Goal: Information Seeking & Learning: Learn about a topic

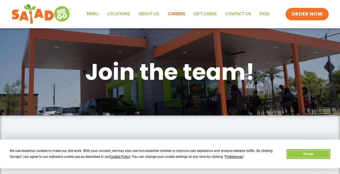
click at [307, 154] on button "Accept" at bounding box center [309, 155] width 44 height 10
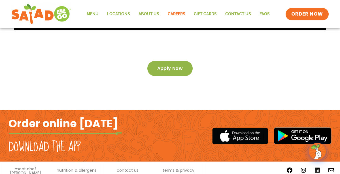
scroll to position [990, 0]
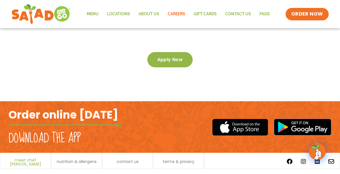
click at [16, 159] on span "meet chef [PERSON_NAME]" at bounding box center [25, 163] width 45 height 8
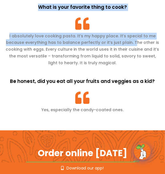
scroll to position [717, 0]
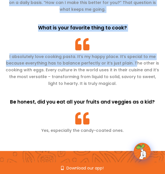
drag, startPoint x: 6, startPoint y: 70, endPoint x: 133, endPoint y: 98, distance: 130.7
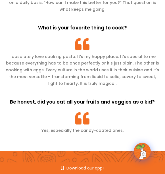
click at [127, 128] on p "Yes, especially the candy-coated ones." at bounding box center [82, 131] width 153 height 7
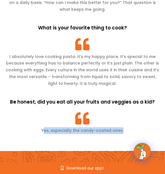
drag, startPoint x: 126, startPoint y: 97, endPoint x: 121, endPoint y: 92, distance: 7.4
click at [121, 92] on div "How has being a professional chef changed your outlook on food and ingredients?…" at bounding box center [82, 17] width 153 height 270
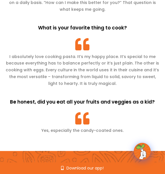
click at [127, 110] on div "How has being a professional chef changed your outlook on food and ingredients?…" at bounding box center [82, 17] width 153 height 270
drag, startPoint x: 122, startPoint y: 106, endPoint x: 132, endPoint y: 100, distance: 11.9
click at [132, 100] on div "How has being a professional chef changed your outlook on food and ingredients?…" at bounding box center [82, 17] width 153 height 270
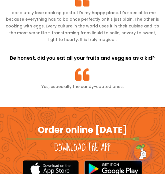
scroll to position [839, 0]
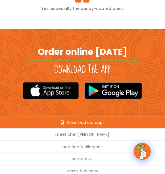
click at [9, 64] on div "Order online today Download the app" at bounding box center [83, 73] width 148 height 88
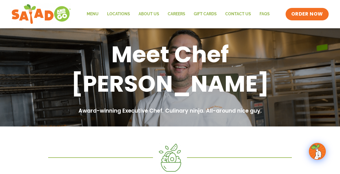
scroll to position [634, 0]
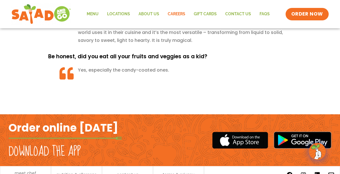
click at [176, 16] on link "Careers" at bounding box center [177, 14] width 26 height 13
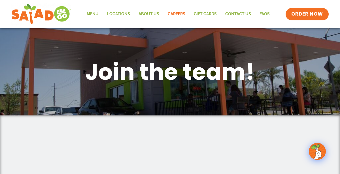
click at [317, 149] on img at bounding box center [318, 152] width 16 height 16
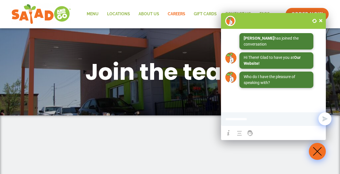
click at [317, 149] on img at bounding box center [318, 152] width 16 height 16
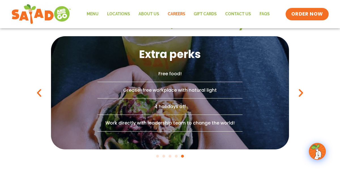
scroll to position [408, 0]
click at [302, 92] on icon "Next slide" at bounding box center [301, 93] width 10 height 10
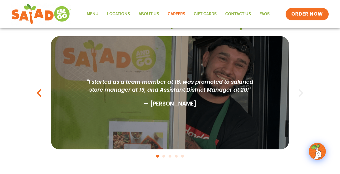
click at [303, 91] on icon "Next slide" at bounding box center [301, 93] width 10 height 10
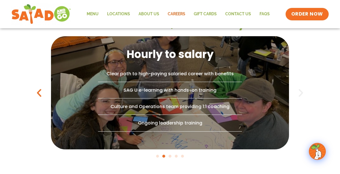
click at [303, 92] on icon "Next slide" at bounding box center [301, 93] width 10 height 10
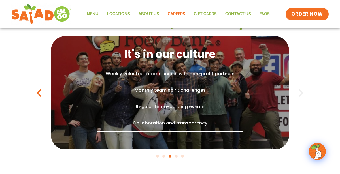
click at [303, 92] on icon "Next slide" at bounding box center [301, 93] width 10 height 10
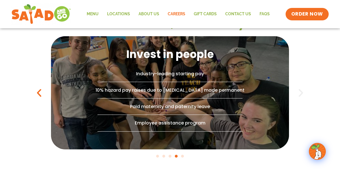
click at [303, 92] on icon "Next slide" at bounding box center [301, 93] width 10 height 10
